Goal: Information Seeking & Learning: Learn about a topic

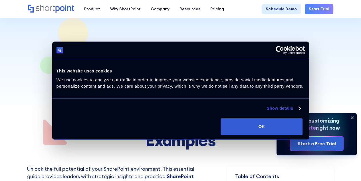
scroll to position [92, 0]
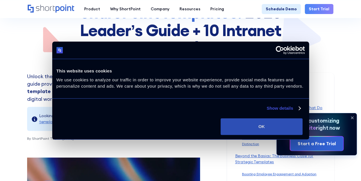
click at [303, 133] on button "OK" at bounding box center [262, 126] width 82 height 17
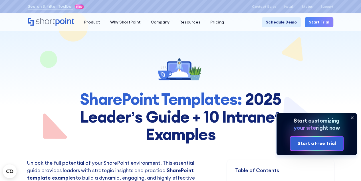
scroll to position [4, 0]
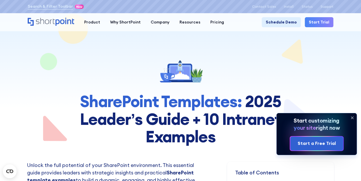
click at [351, 116] on icon at bounding box center [352, 117] width 2 height 2
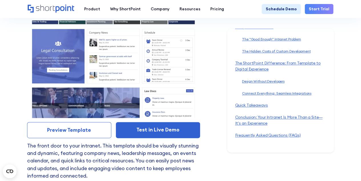
scroll to position [2451, 0]
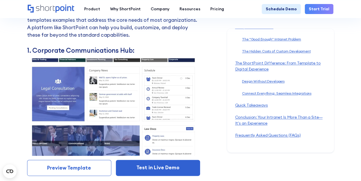
click at [121, 101] on img at bounding box center [113, 106] width 173 height 97
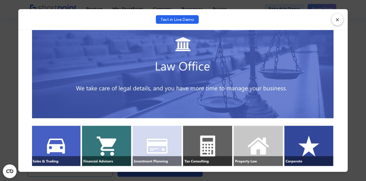
scroll to position [0, 0]
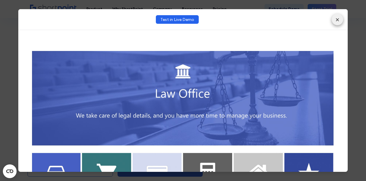
click at [340, 17] on button "×" at bounding box center [336, 19] width 11 height 11
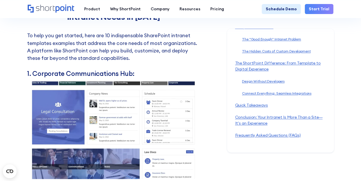
scroll to position [2424, 0]
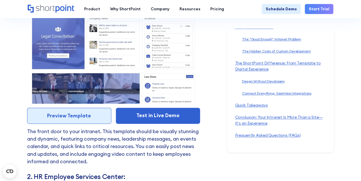
click at [82, 113] on link "Preview Template" at bounding box center [69, 115] width 84 height 16
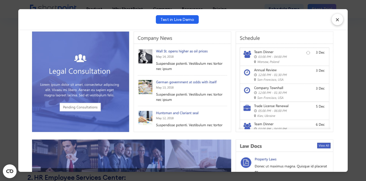
scroll to position [0, 0]
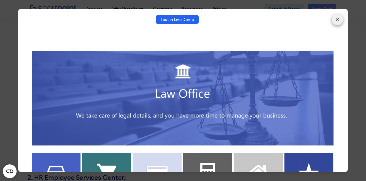
click at [338, 20] on button "×" at bounding box center [336, 19] width 11 height 11
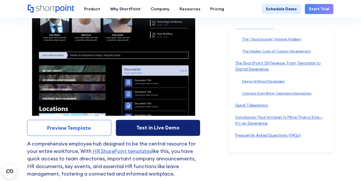
scroll to position [2670, 0]
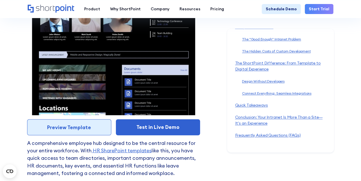
click at [97, 124] on link "Preview Template" at bounding box center [69, 127] width 84 height 16
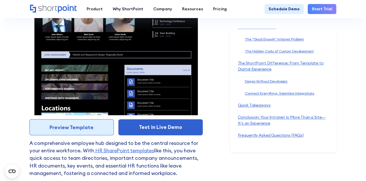
scroll to position [2673, 0]
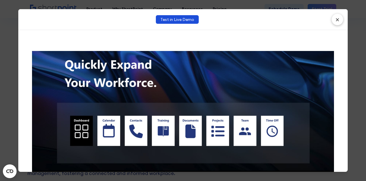
click at [181, 19] on link "Test in Live Demo" at bounding box center [177, 19] width 43 height 9
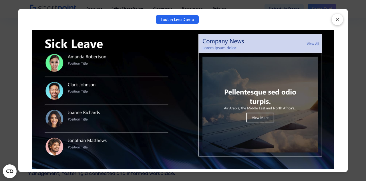
scroll to position [0, 0]
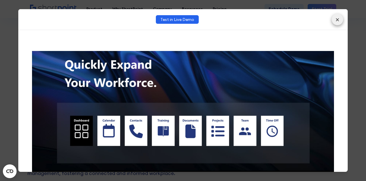
click at [339, 19] on button "×" at bounding box center [336, 19] width 11 height 11
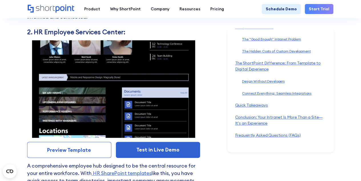
scroll to position [2676, 0]
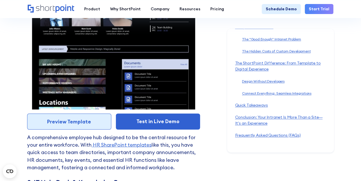
click at [76, 118] on link "Preview Template" at bounding box center [69, 121] width 84 height 16
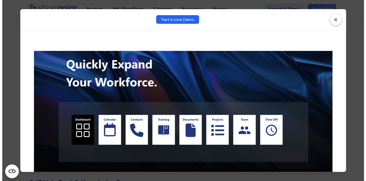
scroll to position [2678, 0]
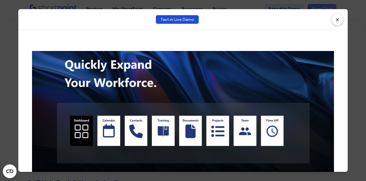
click at [181, 20] on link "Test in Live Demo" at bounding box center [177, 19] width 43 height 9
click at [336, 21] on button "×" at bounding box center [336, 19] width 11 height 11
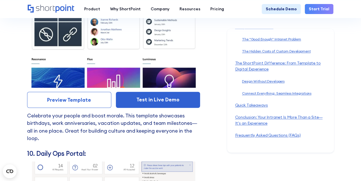
scroll to position [3930, 0]
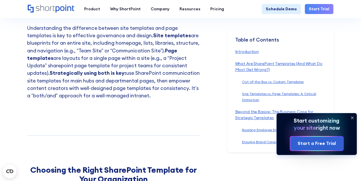
scroll to position [1002, 0]
